Goal: Find specific page/section: Find specific page/section

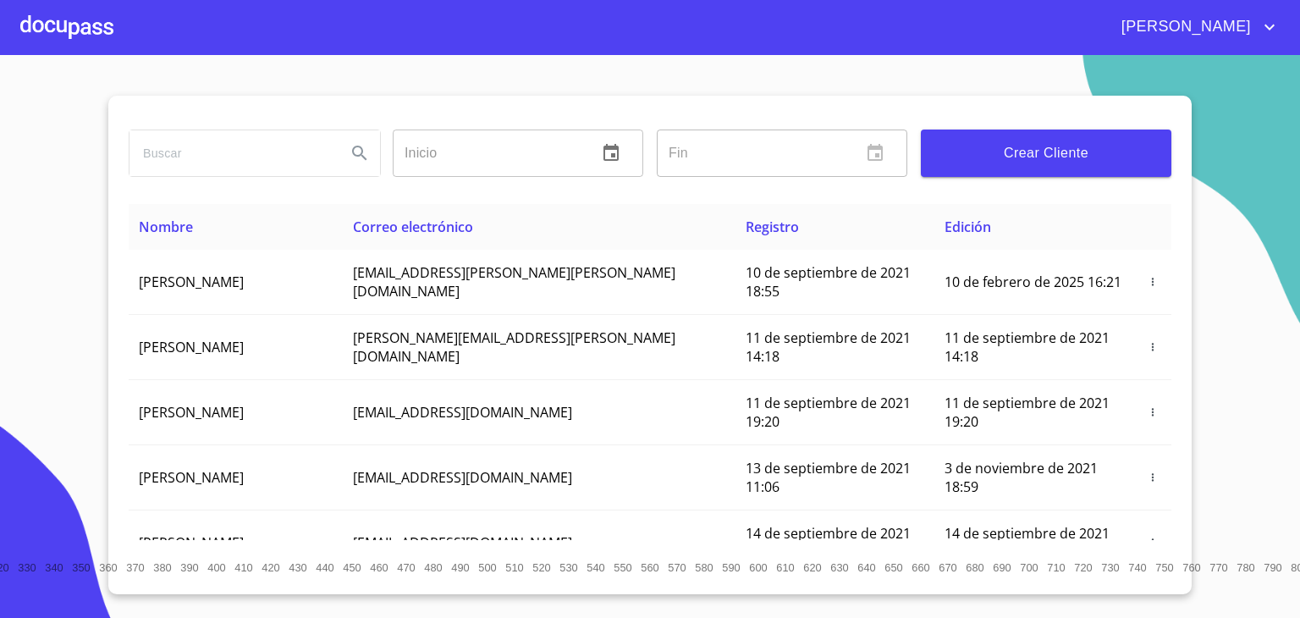
click at [193, 153] on input "search" at bounding box center [230, 153] width 203 height 46
type input "[PERSON_NAME]"
click at [350, 155] on icon "Search" at bounding box center [359, 153] width 20 height 20
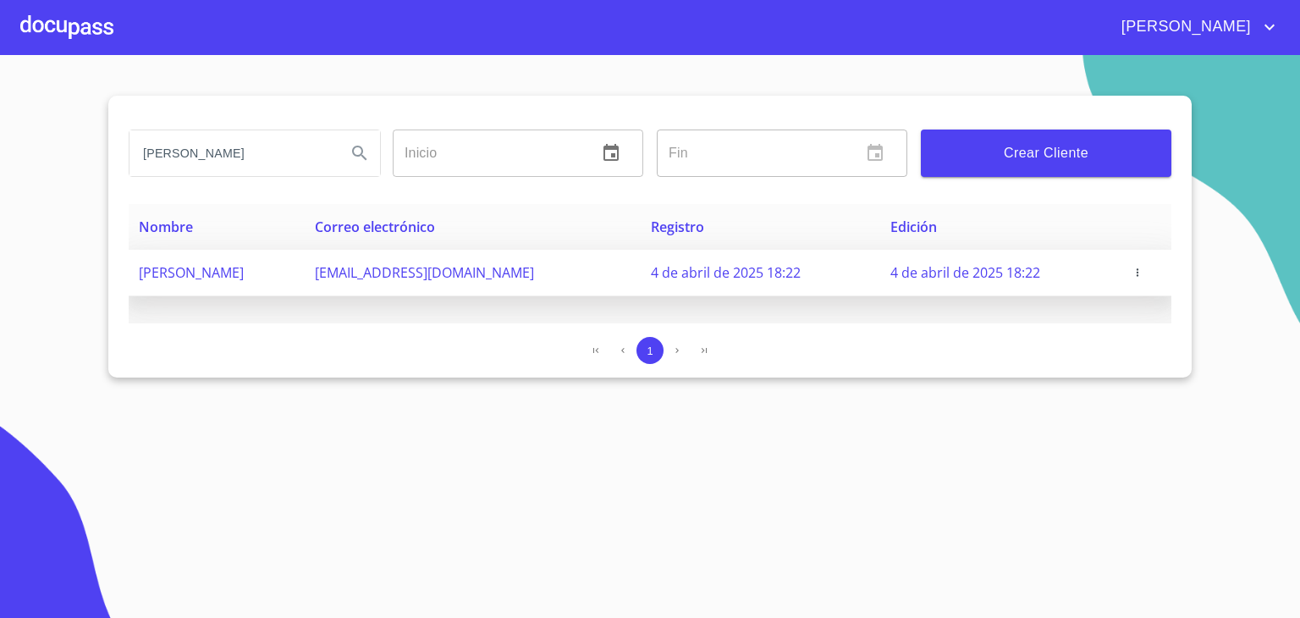
click at [244, 268] on span "[PERSON_NAME]" at bounding box center [191, 272] width 105 height 19
click at [435, 276] on span "[EMAIL_ADDRESS][DOMAIN_NAME]" at bounding box center [424, 272] width 219 height 19
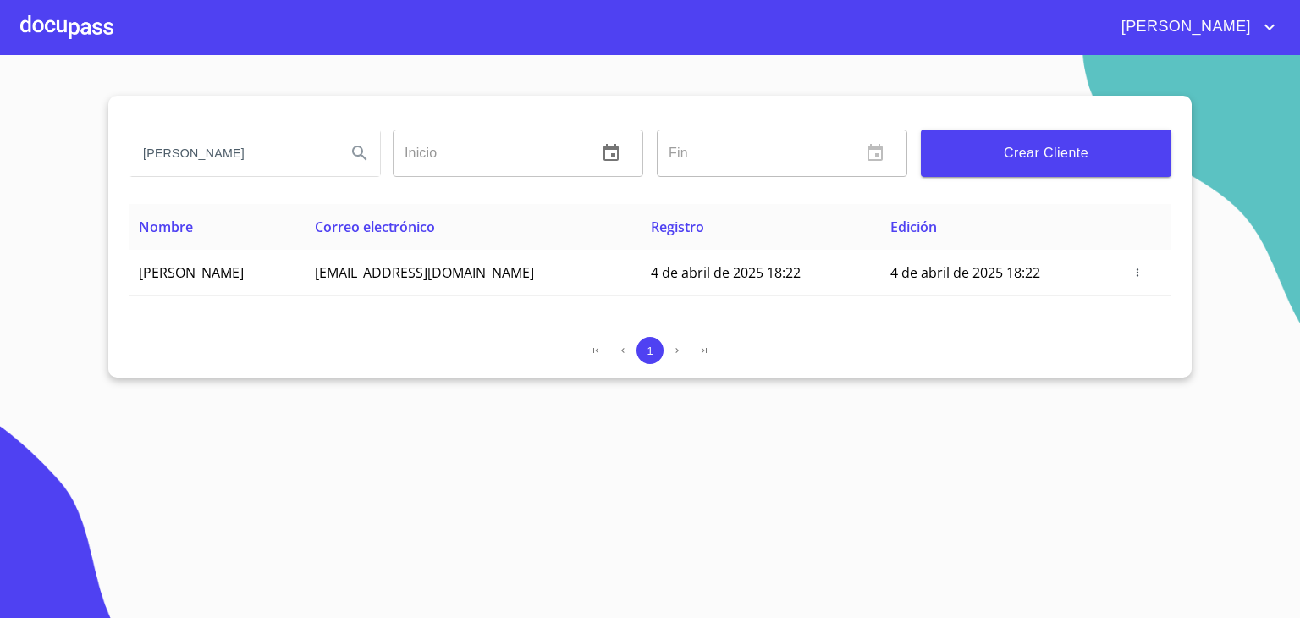
click at [66, 25] on div at bounding box center [66, 27] width 93 height 54
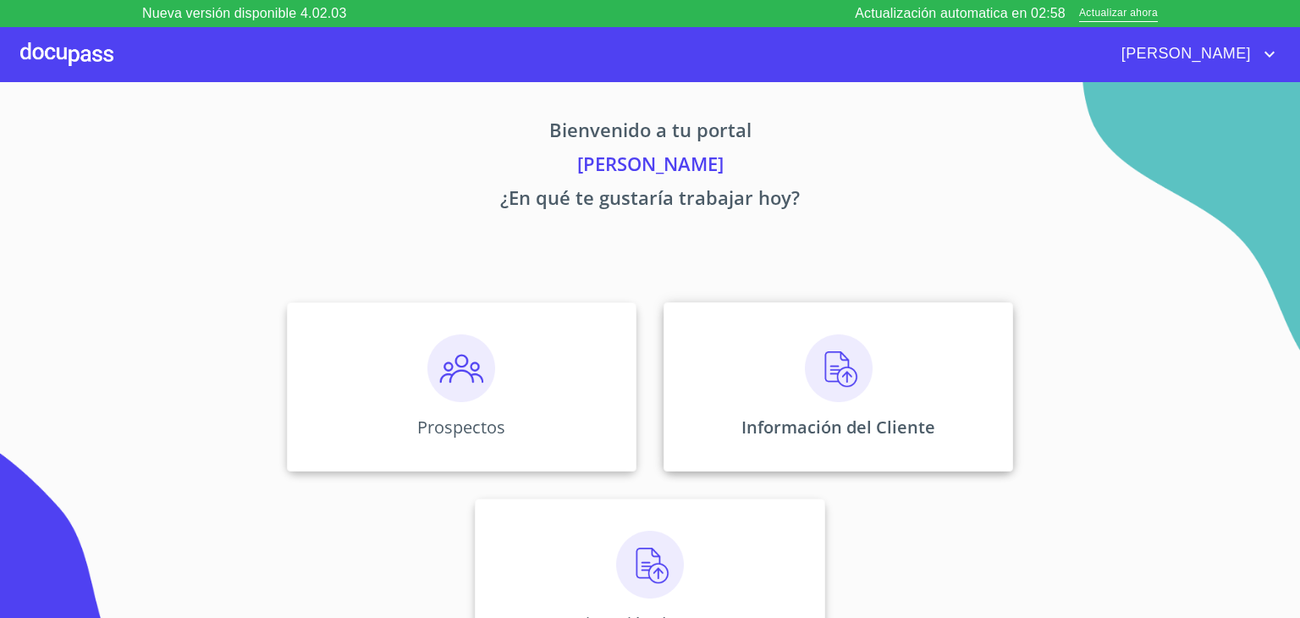
click at [836, 377] on div "Información del Cliente" at bounding box center [837, 386] width 349 height 169
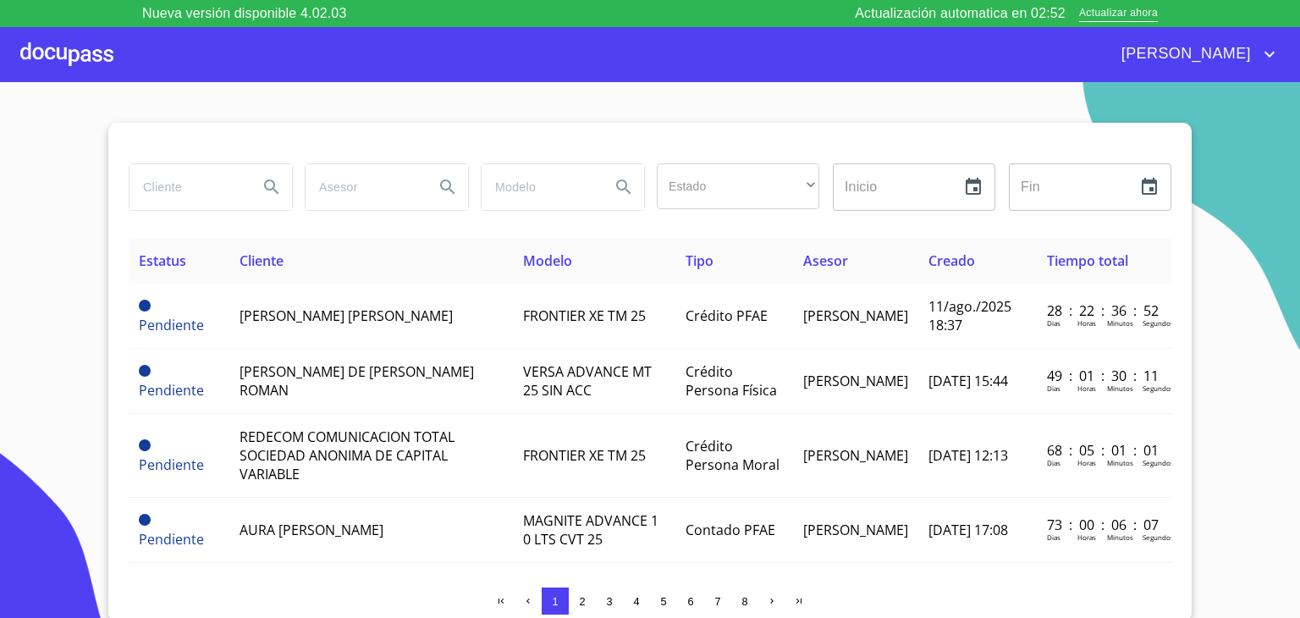
click at [151, 194] on input "search" at bounding box center [186, 187] width 115 height 46
type input "[PERSON_NAME]"
click at [264, 190] on icon "Search" at bounding box center [271, 187] width 20 height 20
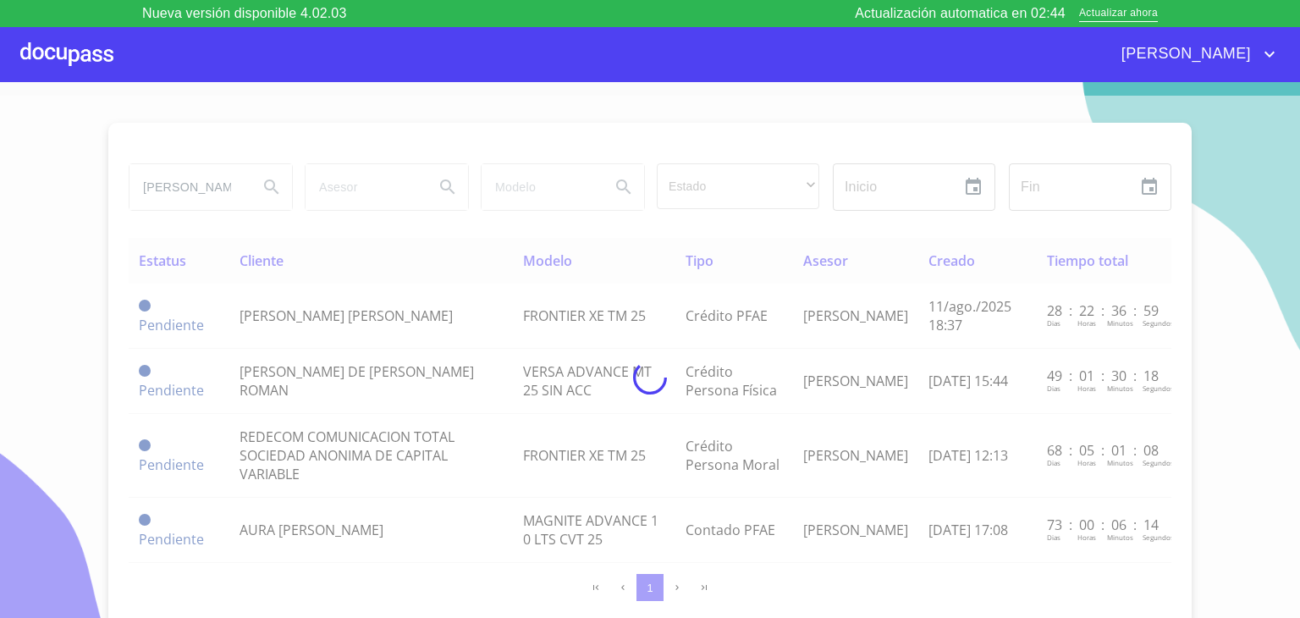
click at [264, 190] on div at bounding box center [650, 377] width 1300 height 563
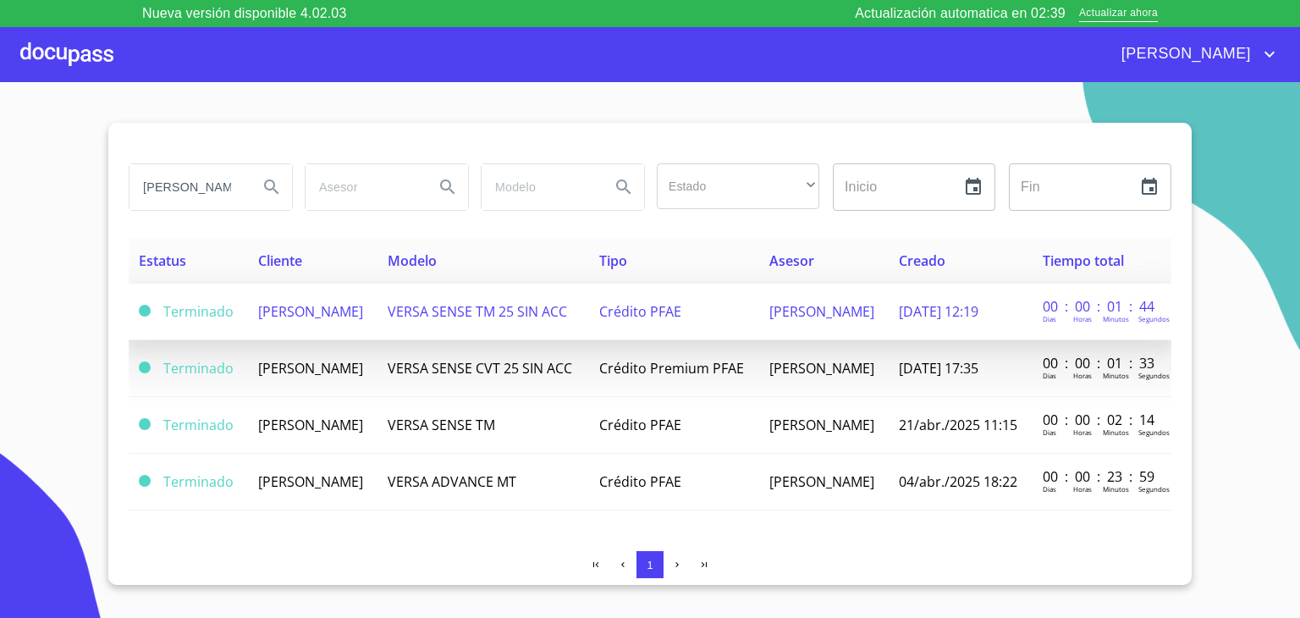
click at [322, 316] on td "[PERSON_NAME]" at bounding box center [312, 311] width 129 height 57
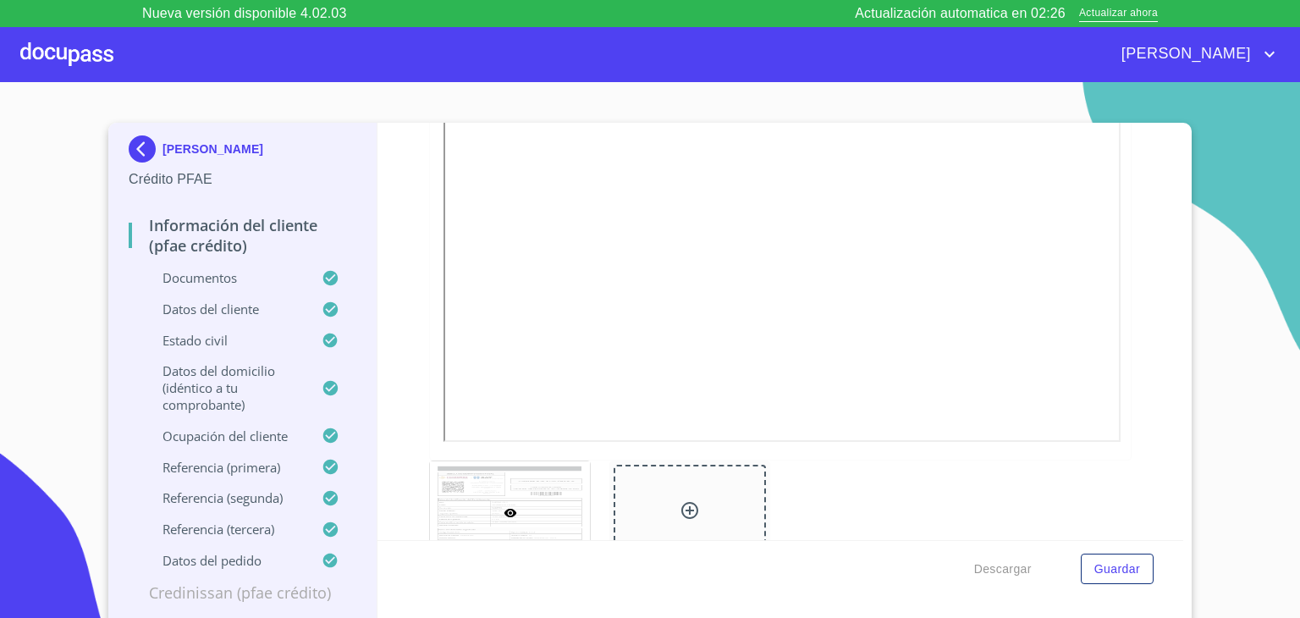
scroll to position [3646, 0]
